Goal: Use online tool/utility: Utilize a website feature to perform a specific function

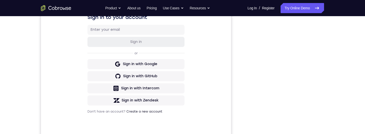
scroll to position [106, 0]
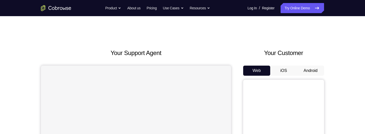
click at [315, 72] on button "Android" at bounding box center [310, 71] width 27 height 10
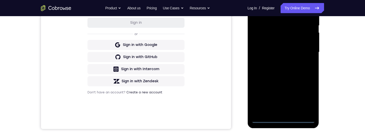
scroll to position [121, 0]
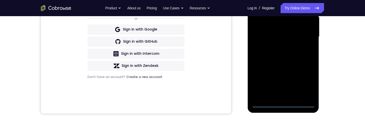
click at [289, 105] on div at bounding box center [283, 37] width 64 height 142
click at [288, 105] on div at bounding box center [283, 37] width 64 height 142
click at [284, 103] on div at bounding box center [283, 37] width 64 height 142
click at [262, 26] on div at bounding box center [283, 37] width 64 height 142
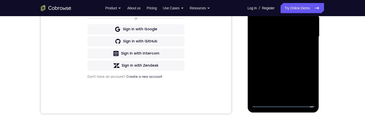
click at [301, 40] on div at bounding box center [283, 37] width 64 height 142
click at [299, 96] on div at bounding box center [283, 37] width 64 height 142
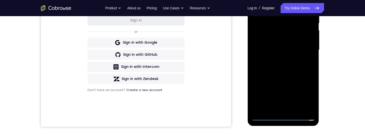
click at [291, 30] on div at bounding box center [283, 50] width 64 height 142
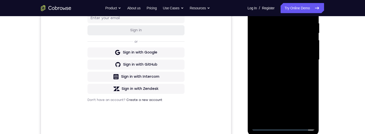
click at [303, 27] on div at bounding box center [283, 60] width 64 height 142
click at [300, 39] on div at bounding box center [283, 60] width 64 height 142
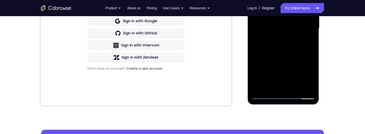
click at [307, 82] on div at bounding box center [283, 29] width 64 height 142
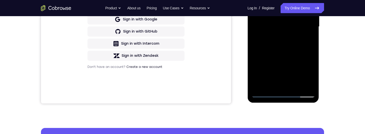
click at [308, 82] on div at bounding box center [283, 27] width 64 height 142
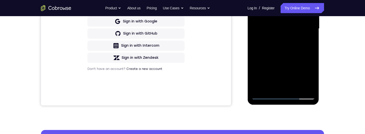
click at [303, 85] on div at bounding box center [283, 29] width 64 height 142
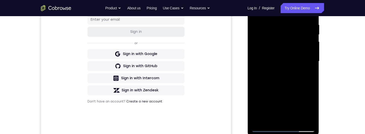
scroll to position [92, 0]
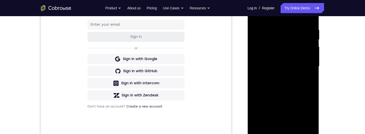
click at [308, 63] on div at bounding box center [283, 67] width 64 height 142
click at [295, 34] on div at bounding box center [283, 67] width 64 height 142
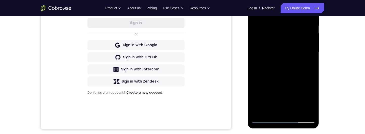
scroll to position [111, 0]
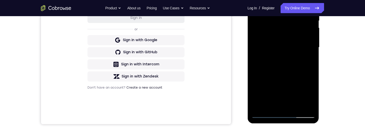
click at [261, 89] on div at bounding box center [283, 48] width 64 height 142
click at [266, 86] on div at bounding box center [283, 47] width 64 height 142
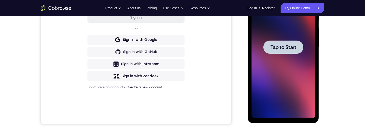
click at [296, 46] on span "Tap to Start" at bounding box center [283, 47] width 26 height 5
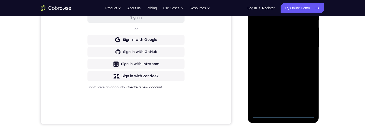
scroll to position [147, 0]
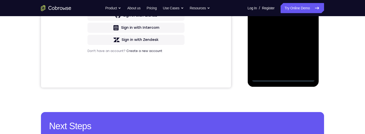
click at [287, 77] on div at bounding box center [283, 11] width 64 height 142
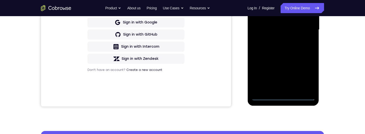
click at [264, 21] on div at bounding box center [283, 30] width 64 height 142
click at [307, 31] on div at bounding box center [283, 30] width 64 height 142
click at [297, 86] on div at bounding box center [283, 30] width 64 height 142
click at [306, 90] on div at bounding box center [283, 30] width 64 height 142
click at [303, 35] on div at bounding box center [283, 30] width 64 height 142
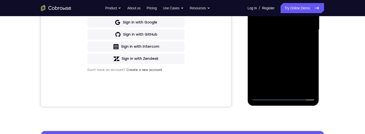
scroll to position [112, 0]
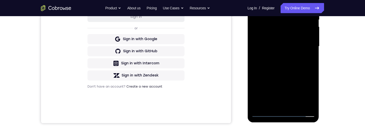
click at [294, 28] on div at bounding box center [283, 47] width 64 height 142
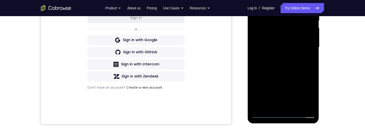
scroll to position [89, 0]
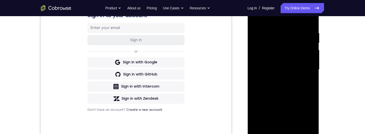
click at [291, 34] on div at bounding box center [283, 70] width 64 height 142
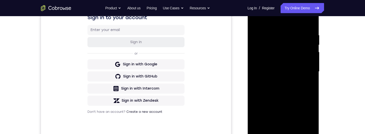
scroll to position [87, 0]
click at [290, 54] on div at bounding box center [283, 72] width 64 height 142
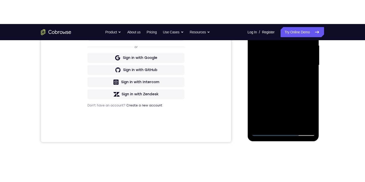
click at [305, 122] on div at bounding box center [283, 65] width 64 height 142
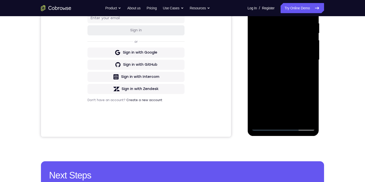
scroll to position [102, 0]
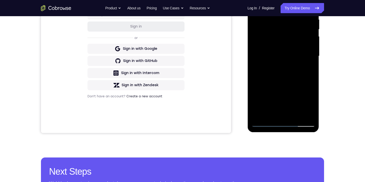
click at [308, 112] on div at bounding box center [283, 56] width 64 height 142
click at [301, 110] on div at bounding box center [283, 56] width 64 height 142
click at [303, 113] on div at bounding box center [283, 56] width 64 height 142
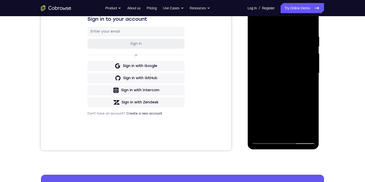
click at [309, 67] on div at bounding box center [283, 74] width 64 height 142
click at [292, 41] on div at bounding box center [283, 74] width 64 height 142
click at [265, 113] on div at bounding box center [283, 74] width 64 height 142
click at [264, 113] on div at bounding box center [283, 74] width 64 height 142
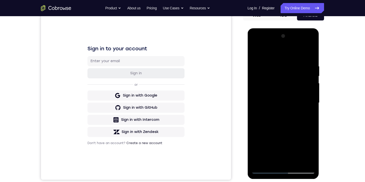
click at [304, 46] on div at bounding box center [283, 103] width 64 height 142
click at [257, 77] on div at bounding box center [283, 104] width 64 height 142
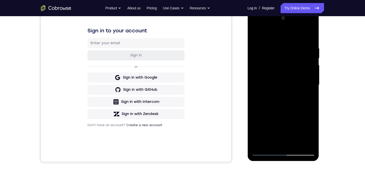
scroll to position [75, 0]
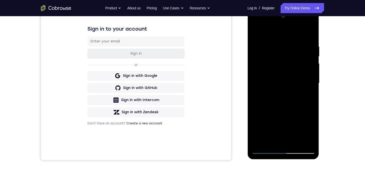
click at [256, 24] on div at bounding box center [283, 83] width 64 height 142
click at [312, 24] on div at bounding box center [283, 83] width 64 height 142
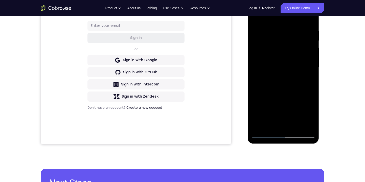
click at [282, 134] on div at bounding box center [283, 68] width 64 height 142
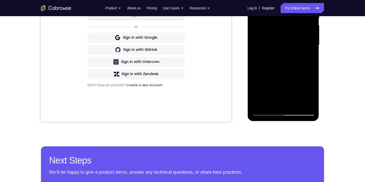
click at [293, 23] on div at bounding box center [283, 45] width 64 height 142
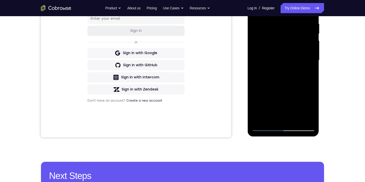
click at [298, 41] on div at bounding box center [283, 61] width 64 height 142
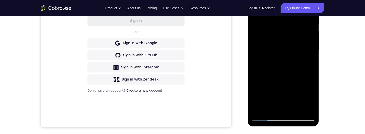
scroll to position [107, 0]
click at [296, 42] on div at bounding box center [283, 51] width 64 height 142
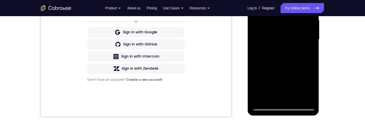
scroll to position [135, 0]
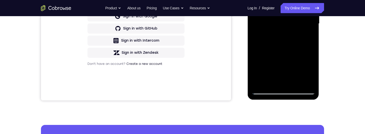
click at [266, 91] on div at bounding box center [283, 24] width 64 height 142
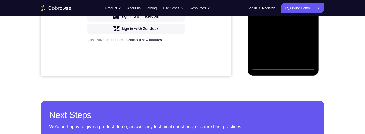
scroll to position [139, 0]
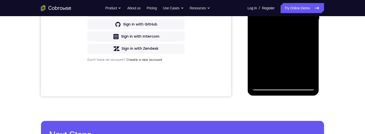
click at [295, 42] on div at bounding box center [283, 20] width 64 height 142
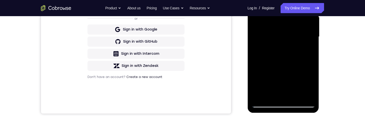
scroll to position [120, 0]
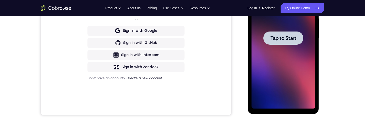
click at [287, 41] on div at bounding box center [283, 37] width 40 height 13
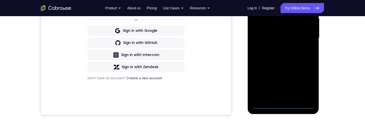
scroll to position [168, 0]
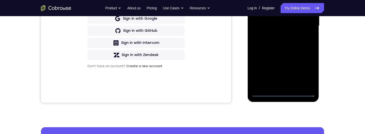
scroll to position [122, 0]
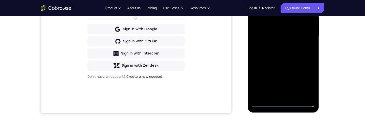
click at [265, 27] on div at bounding box center [283, 37] width 64 height 142
click at [299, 40] on div at bounding box center [283, 37] width 64 height 142
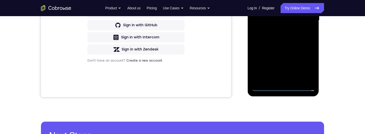
scroll to position [141, 0]
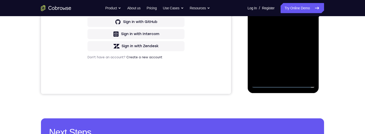
click at [297, 74] on div at bounding box center [283, 17] width 64 height 142
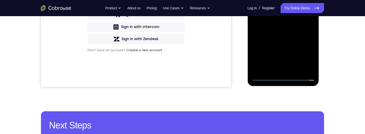
click at [299, 68] on div at bounding box center [283, 10] width 64 height 142
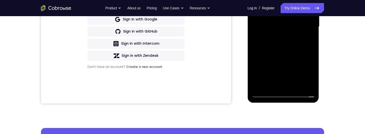
scroll to position [125, 0]
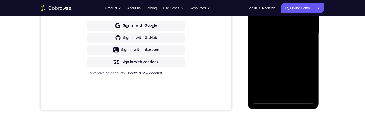
click at [304, 37] on div at bounding box center [283, 33] width 64 height 142
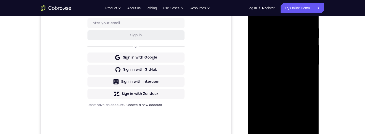
click at [302, 46] on div at bounding box center [283, 65] width 64 height 142
click at [305, 29] on div at bounding box center [283, 66] width 64 height 142
click at [287, 46] on div at bounding box center [283, 66] width 64 height 142
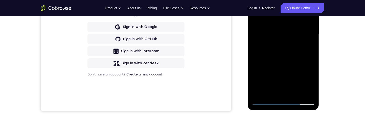
scroll to position [141, 0]
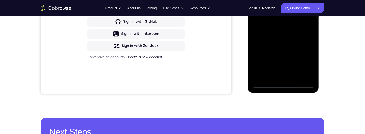
click at [303, 73] on div at bounding box center [283, 17] width 64 height 142
